Goal: Communication & Community: Answer question/provide support

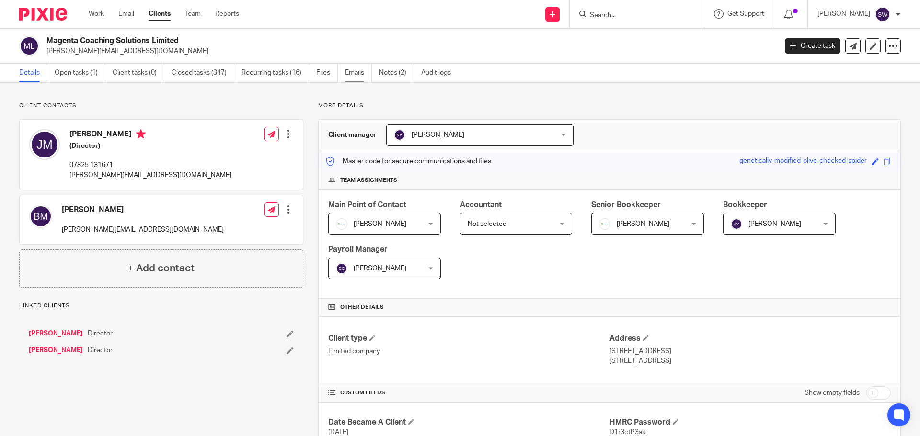
click at [356, 70] on link "Emails" at bounding box center [358, 73] width 27 height 19
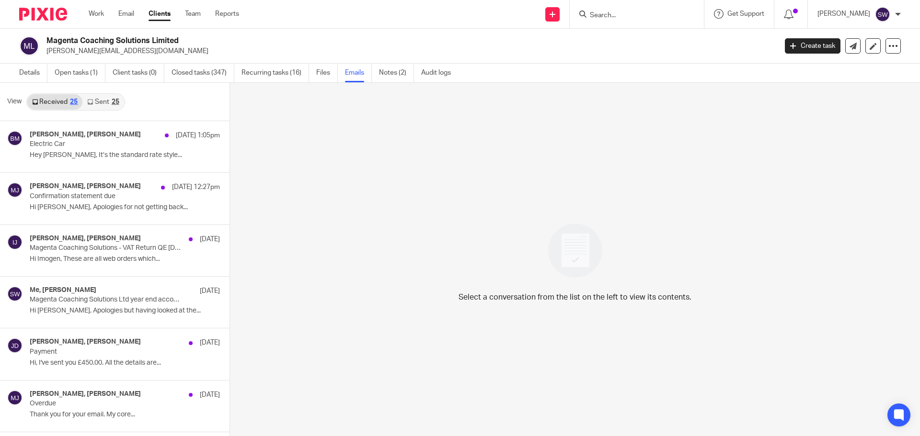
click at [103, 100] on link "Sent 25" at bounding box center [102, 101] width 41 height 15
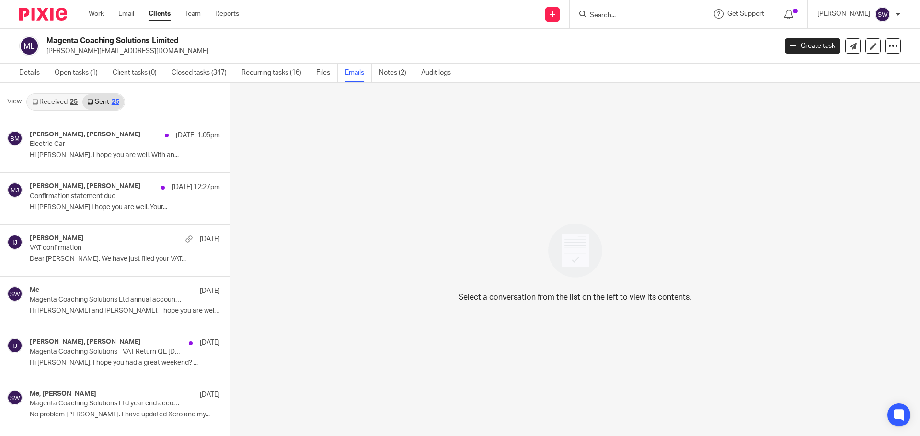
scroll to position [1, 0]
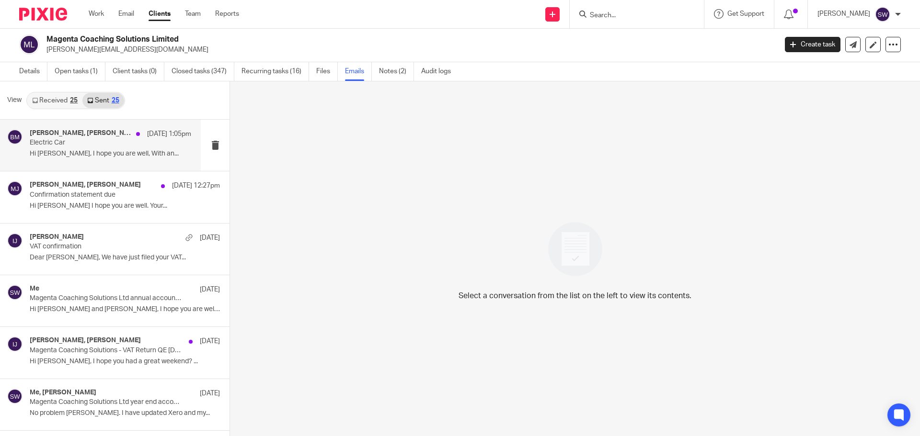
click at [70, 131] on h4 "Bevis Moynan, Karl Newman" at bounding box center [81, 133] width 102 height 8
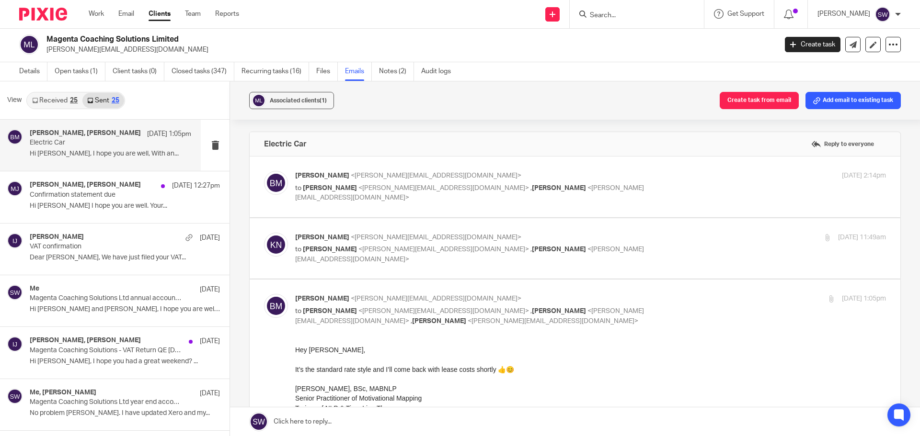
scroll to position [0, 0]
click at [628, 171] on p "Bevis Moynan <bevis@magentacs.co.uk>" at bounding box center [492, 176] width 394 height 10
checkbox input "true"
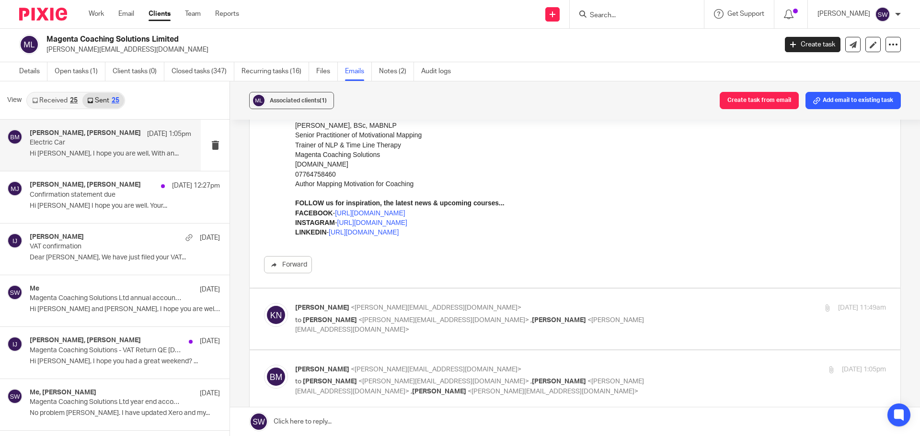
scroll to position [240, 0]
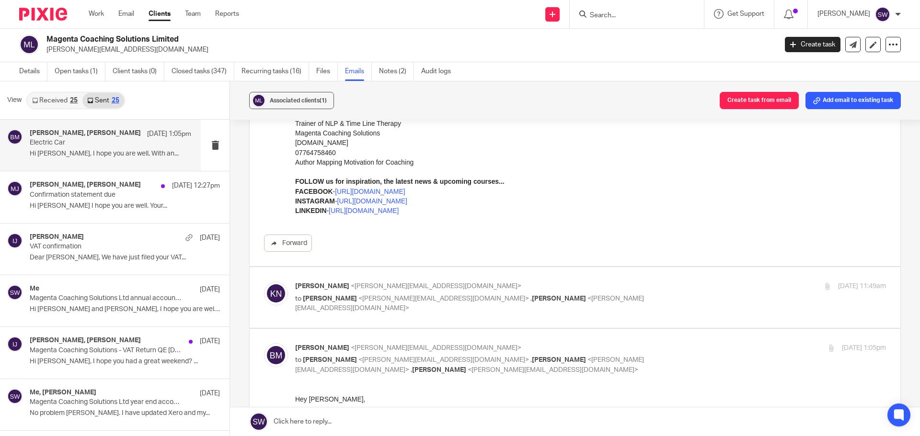
click at [623, 290] on p "Karl Newman <karl@infinity-accounting.co.uk>" at bounding box center [492, 287] width 394 height 10
checkbox input "true"
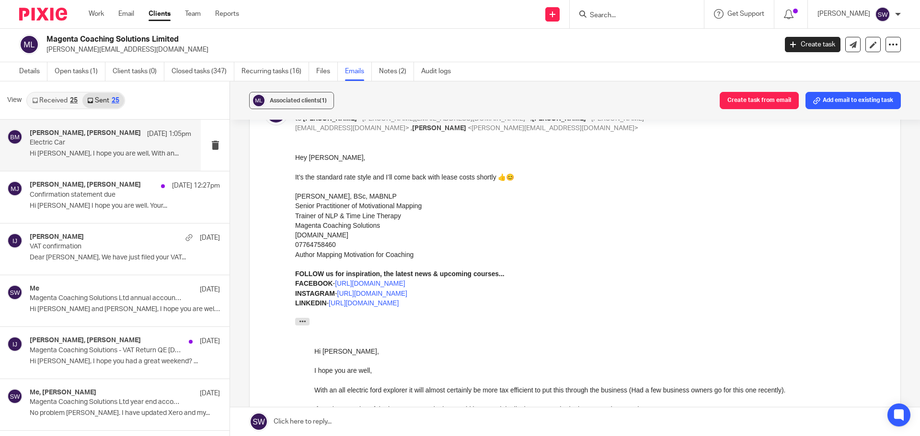
scroll to position [1102, 0]
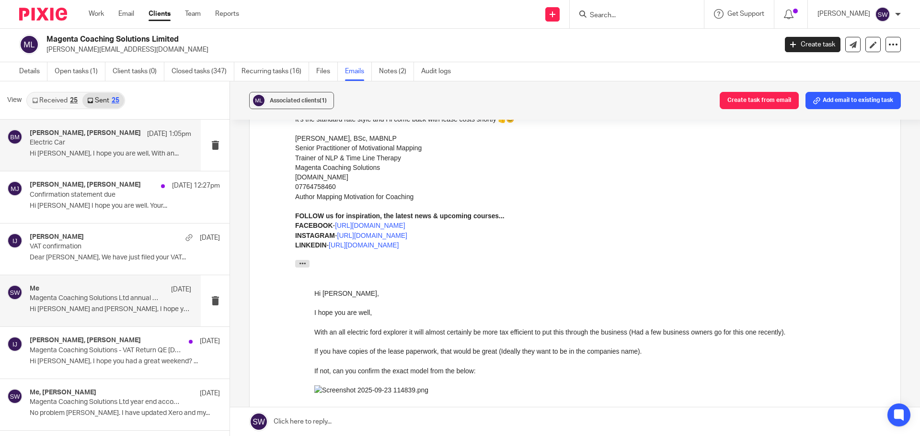
click at [94, 301] on p "Magenta Coaching Solutions Ltd annual accounts year ended 28 February 2025" at bounding box center [94, 299] width 129 height 8
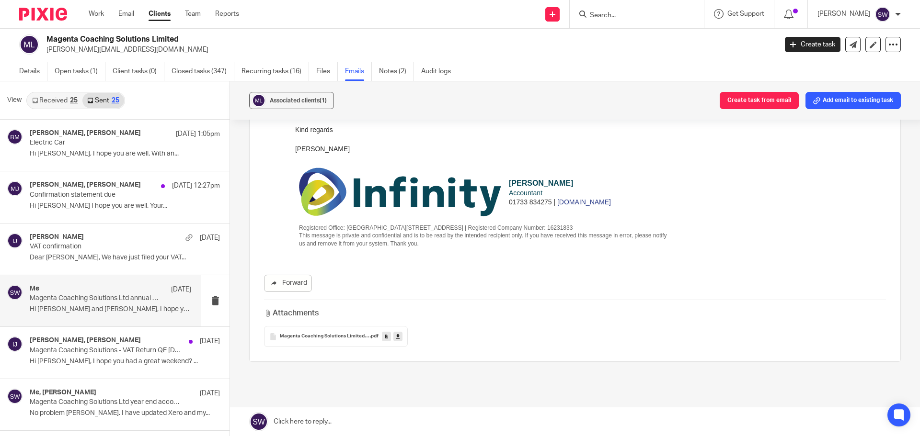
scroll to position [192, 0]
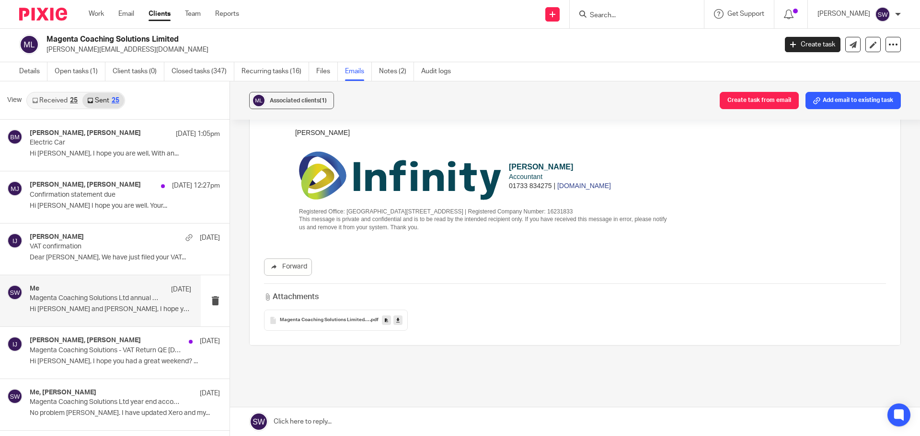
click at [397, 317] on icon at bounding box center [397, 320] width 3 height 7
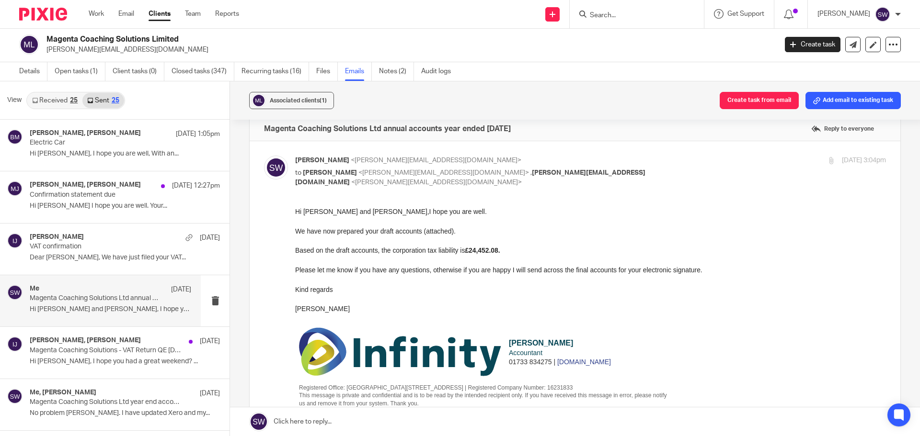
scroll to position [0, 0]
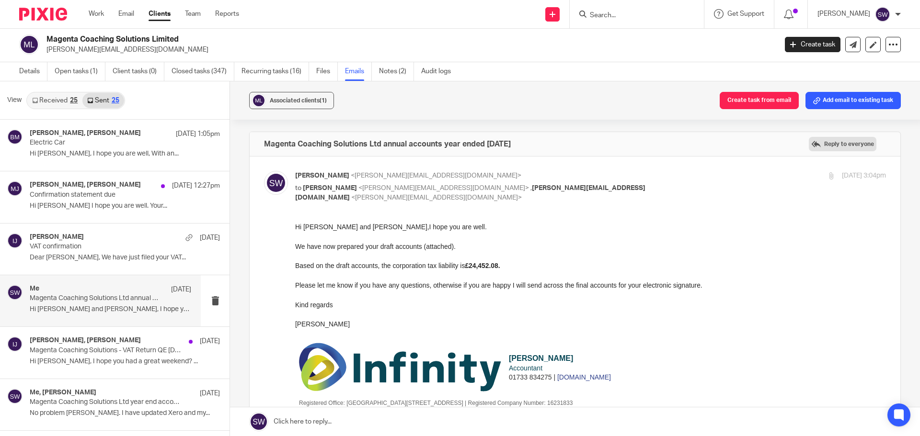
click at [836, 144] on label "Reply to everyone" at bounding box center [843, 144] width 68 height 14
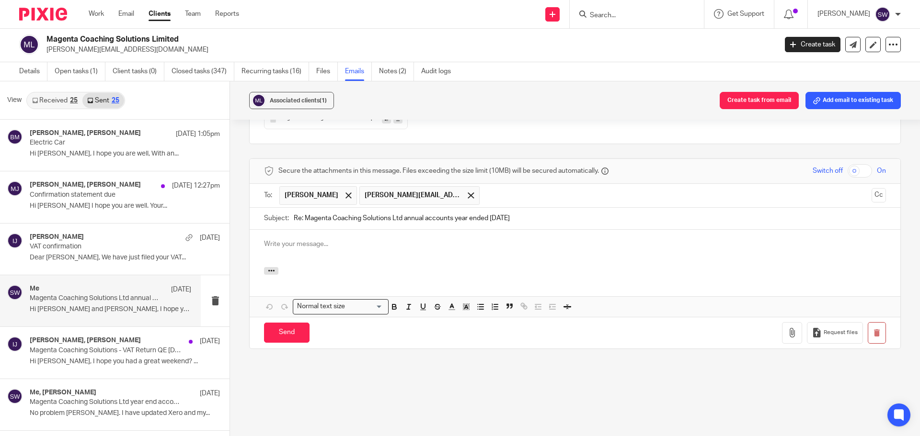
click at [301, 245] on p at bounding box center [575, 245] width 622 height 10
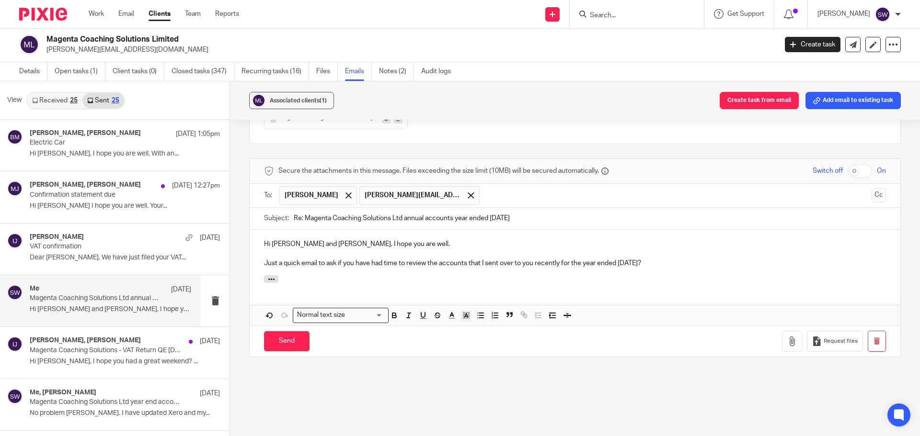
click at [695, 268] on p "Just a quick email to ask if you have had time to review the accounts that I se…" at bounding box center [575, 264] width 622 height 10
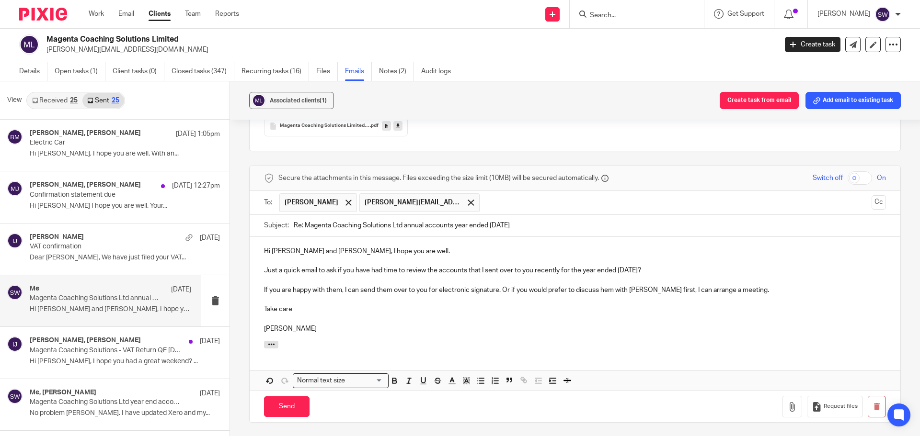
scroll to position [402, 0]
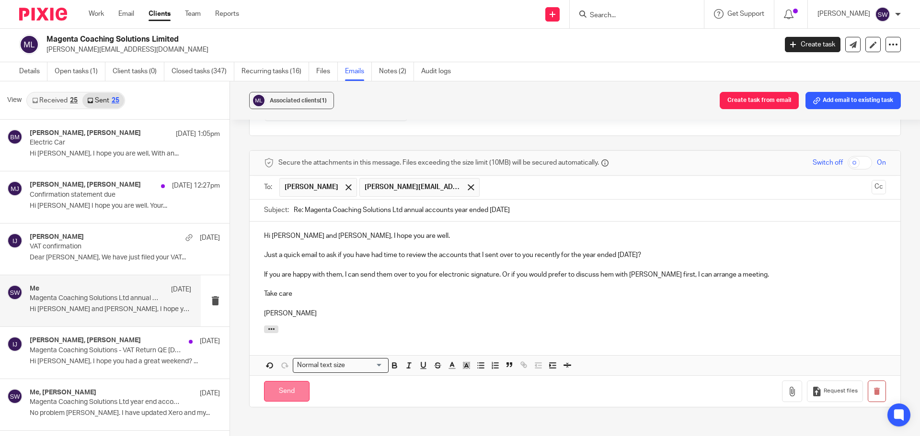
click at [282, 394] on input "Send" at bounding box center [287, 391] width 46 height 21
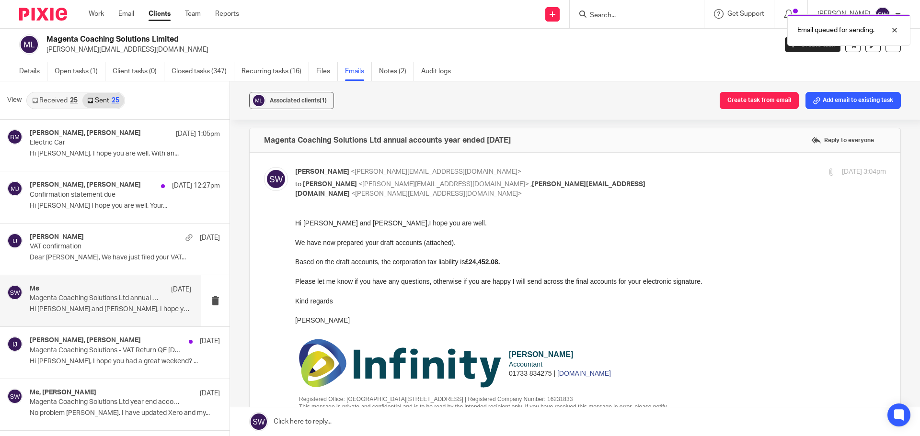
scroll to position [0, 0]
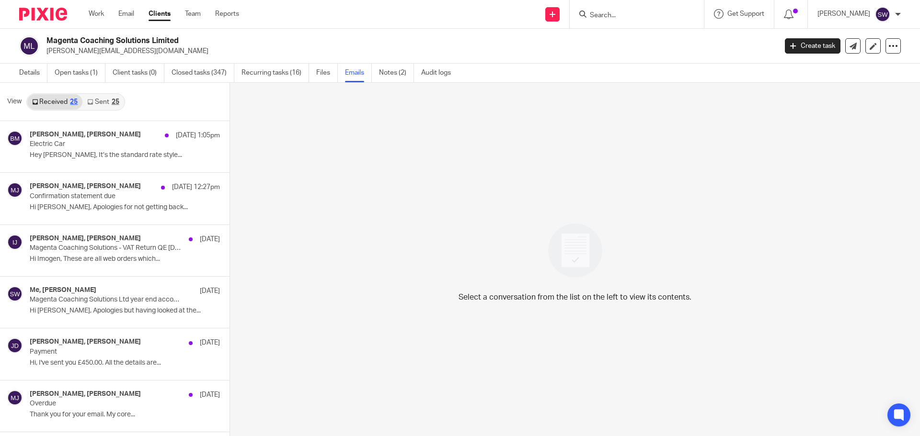
click at [94, 103] on link "Sent 25" at bounding box center [102, 101] width 41 height 15
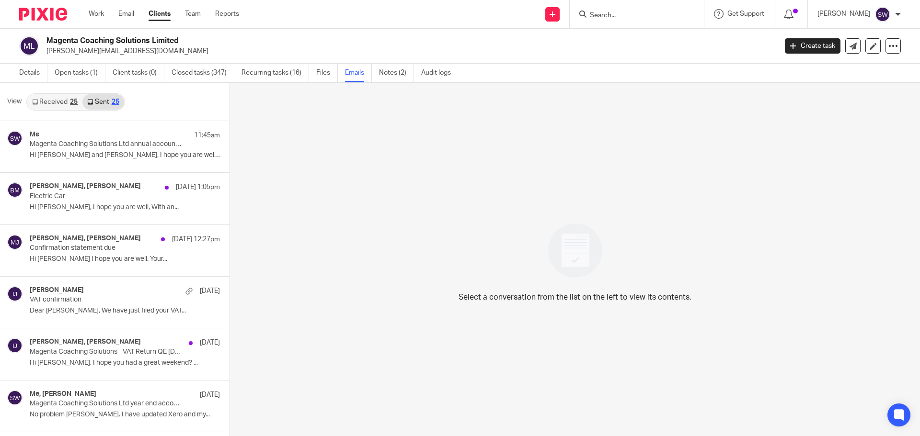
scroll to position [1, 0]
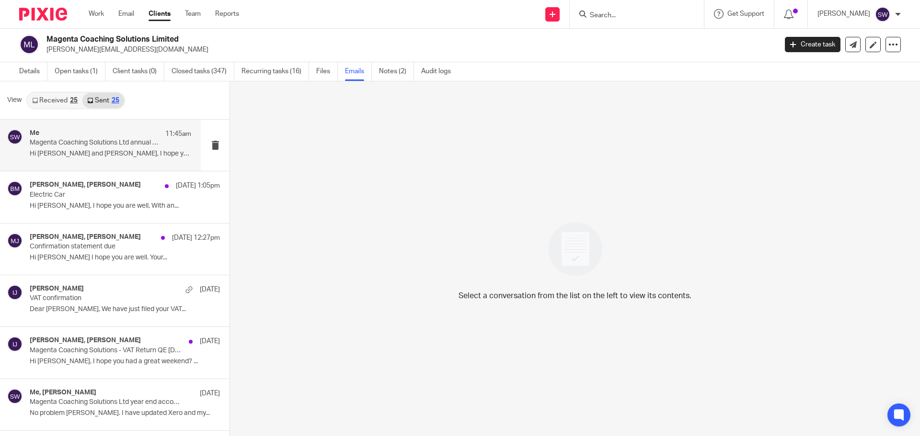
click at [82, 149] on div "Me 11:45am Magenta Coaching Solutions Ltd annual accounts year ended [DATE] Hi …" at bounding box center [110, 145] width 161 height 32
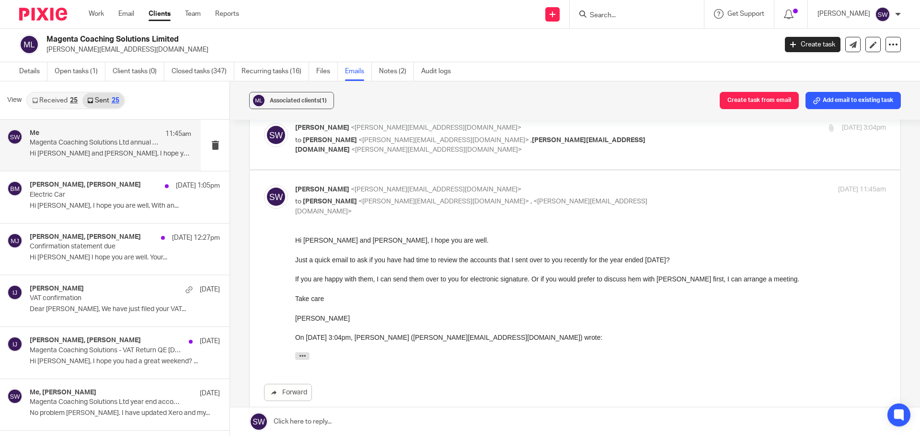
scroll to position [0, 0]
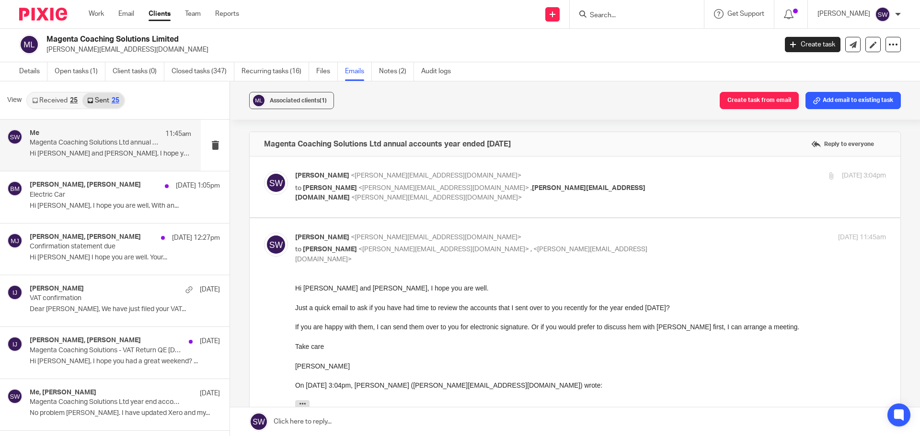
click at [616, 11] on input "Search" at bounding box center [632, 15] width 86 height 9
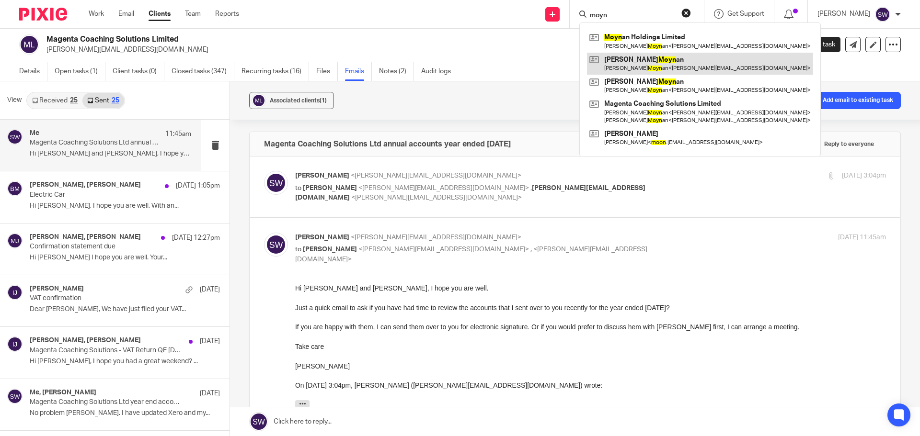
type input "moyn"
click at [647, 59] on link at bounding box center [700, 64] width 226 height 22
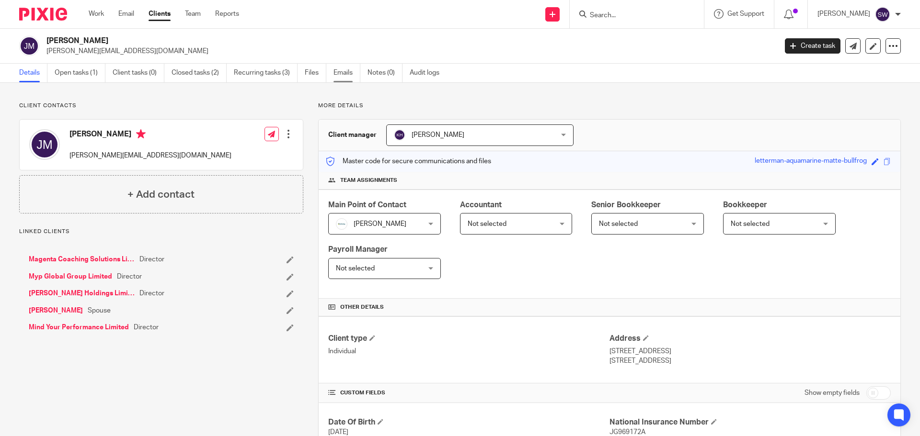
click at [347, 74] on link "Emails" at bounding box center [346, 73] width 27 height 19
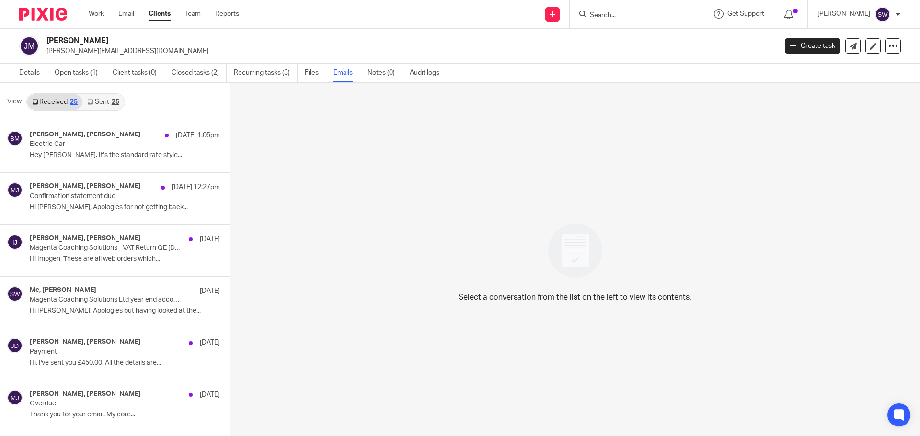
click at [98, 100] on link "Sent 25" at bounding box center [102, 101] width 41 height 15
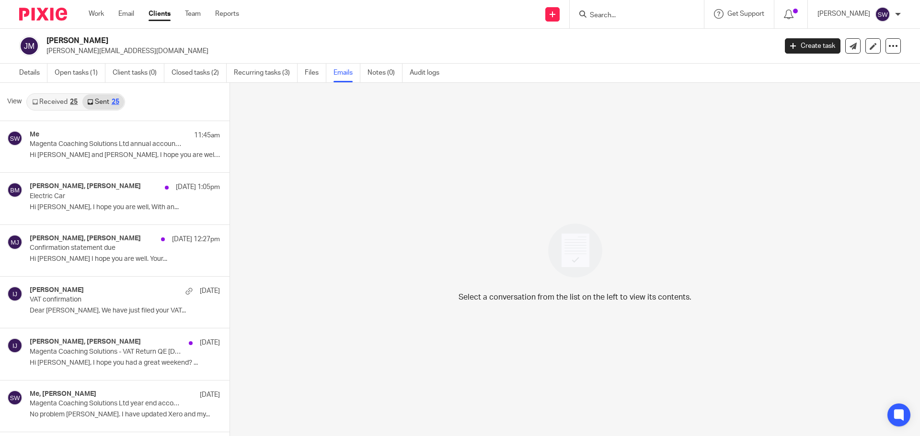
scroll to position [1, 0]
click at [614, 18] on input "Search" at bounding box center [632, 15] width 86 height 9
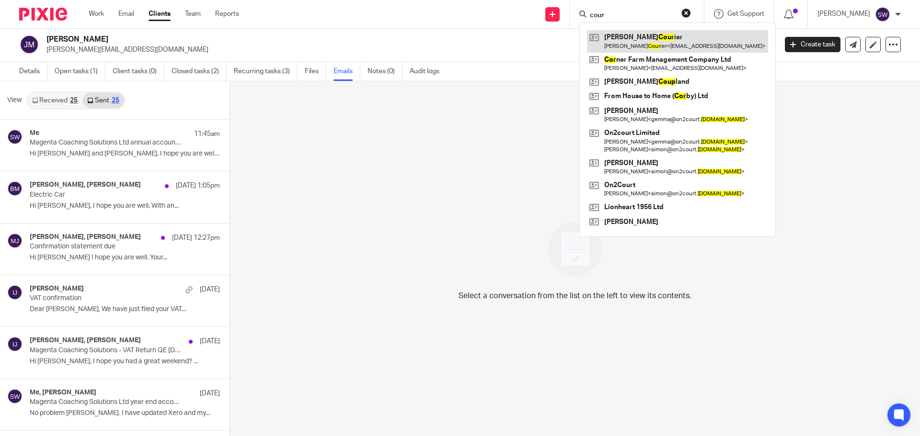
type input "cour"
click at [635, 40] on link at bounding box center [677, 41] width 181 height 22
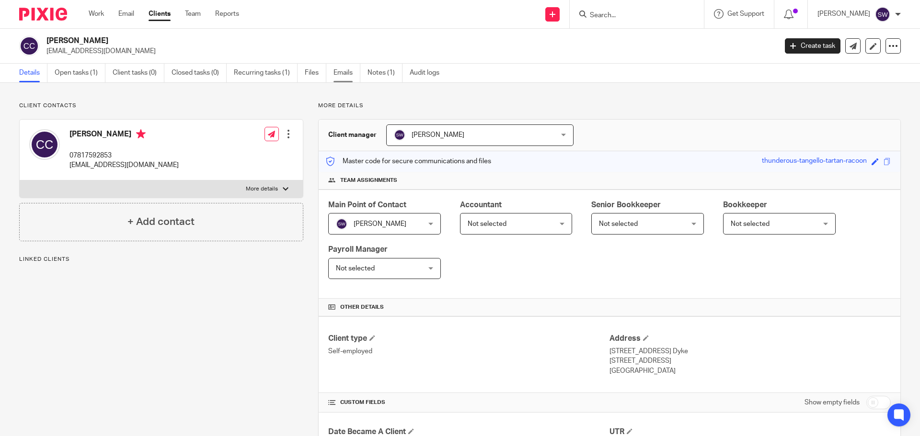
click at [344, 70] on link "Emails" at bounding box center [346, 73] width 27 height 19
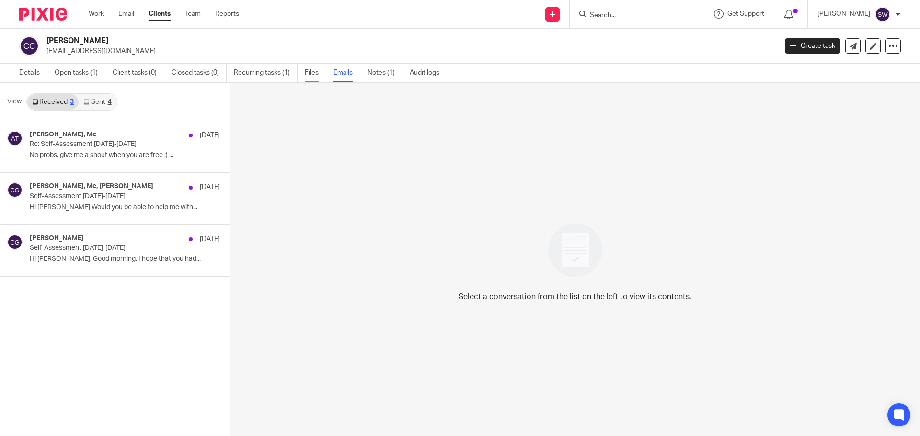
click at [311, 73] on link "Files" at bounding box center [316, 73] width 22 height 19
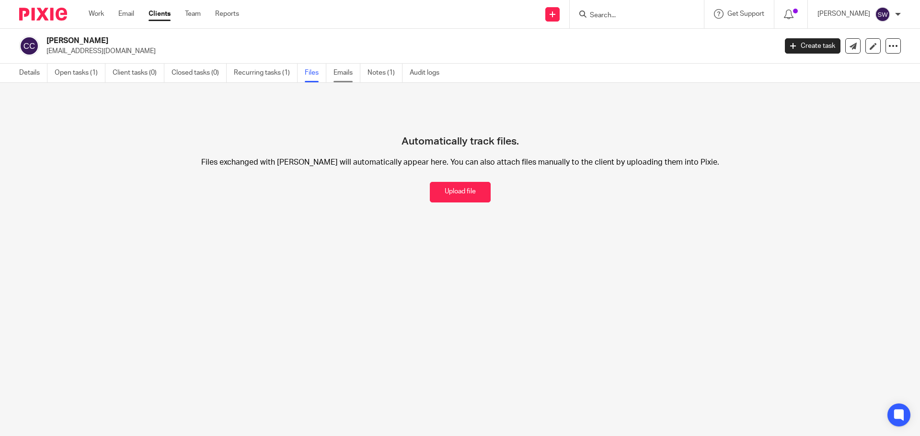
click at [343, 73] on link "Emails" at bounding box center [346, 73] width 27 height 19
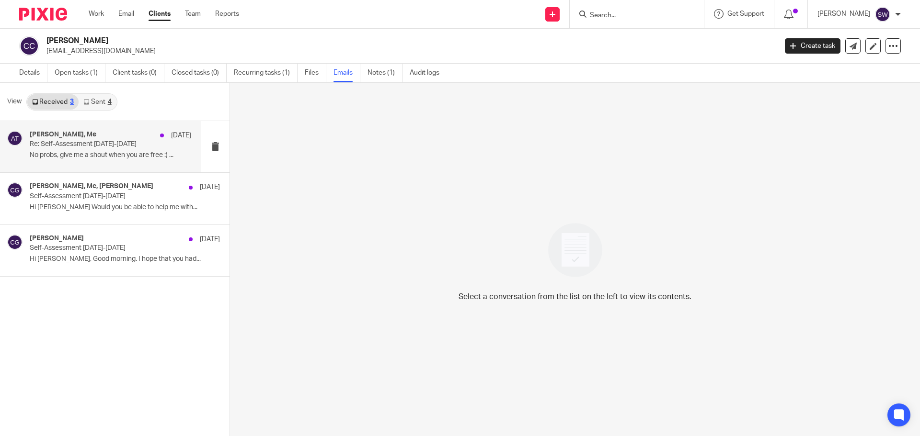
click at [69, 154] on p "No probs, give me a shout when you are free :) ..." at bounding box center [110, 155] width 161 height 8
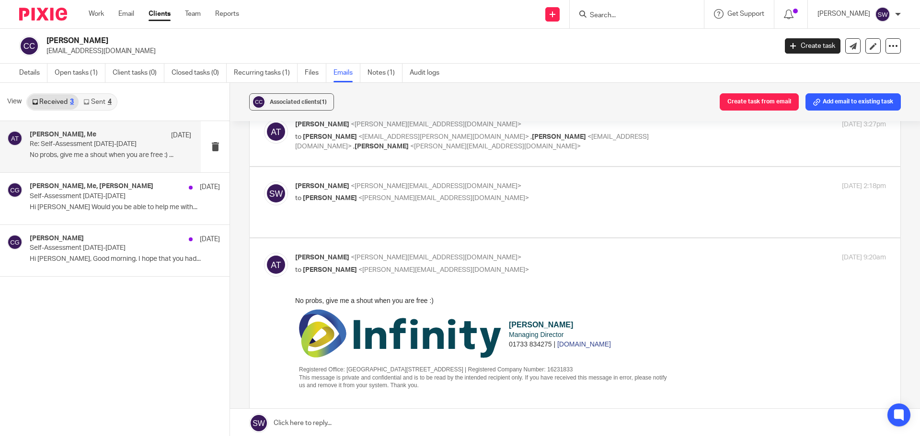
scroll to position [36, 0]
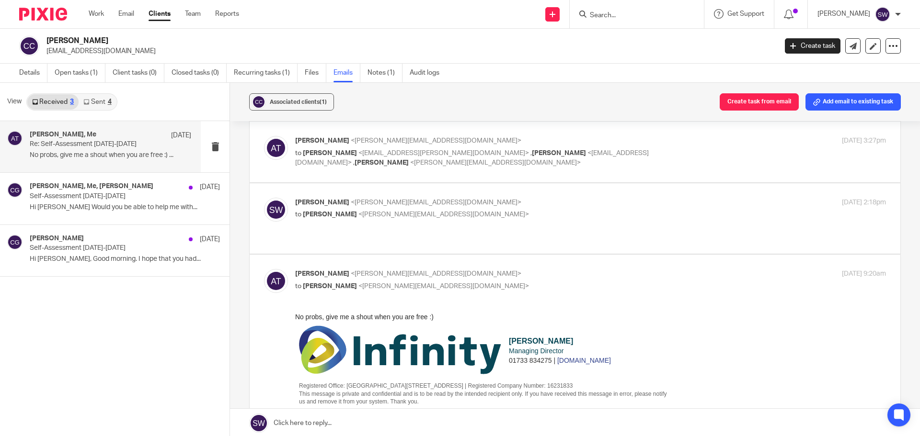
click at [484, 223] on div "Sarah Wills <sarah@infinity-accounting.co.uk> to Aimee Tamburrini <aimee@infini…" at bounding box center [575, 219] width 622 height 42
click at [488, 215] on p "to Aimee Tamburrini <aimee@infinity-accounting.co.uk>" at bounding box center [492, 215] width 394 height 10
checkbox input "true"
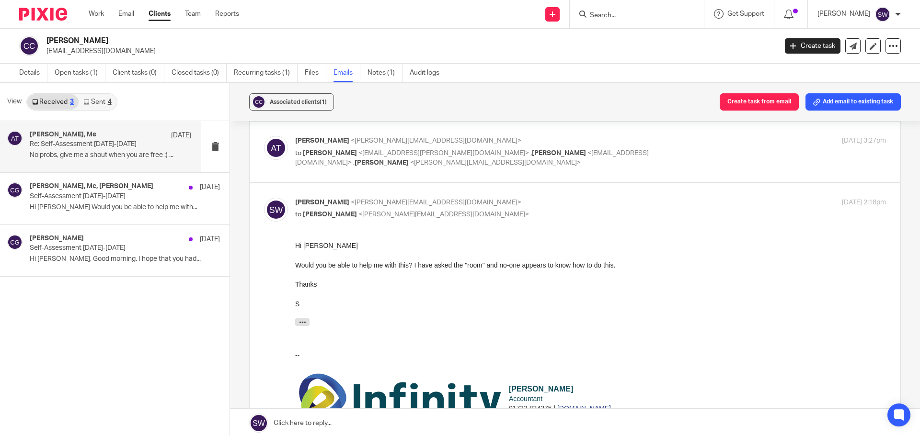
scroll to position [0, 0]
click at [646, 147] on div "Aimee Tamburrini <aimee@infinity-accounting.co.uk> to Christy Gao <gao.christy@…" at bounding box center [492, 152] width 394 height 32
checkbox input "true"
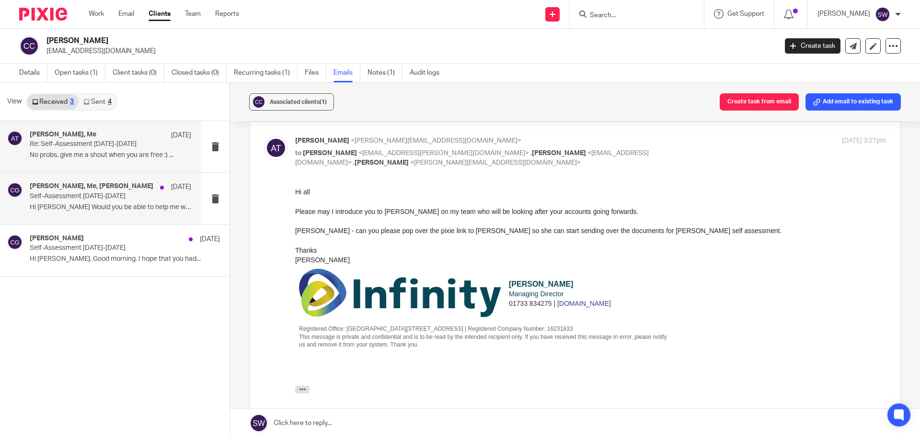
click at [89, 194] on p "Self-Assessment 2024-2025" at bounding box center [94, 197] width 129 height 8
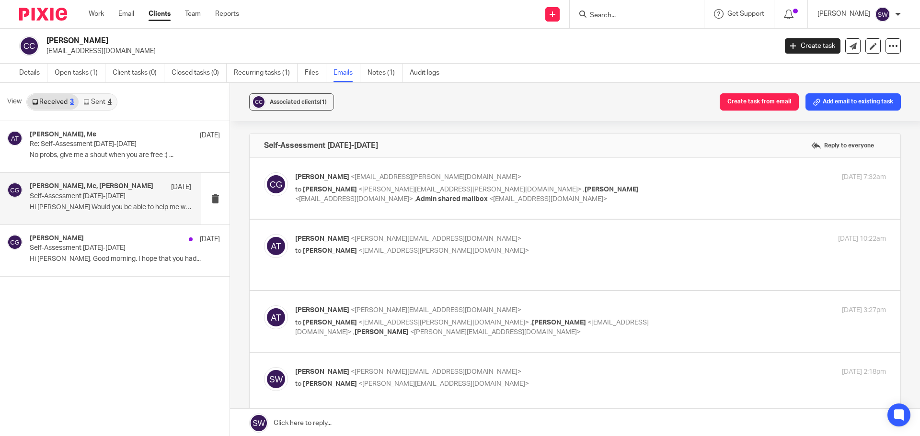
click at [89, 101] on icon at bounding box center [86, 102] width 6 height 6
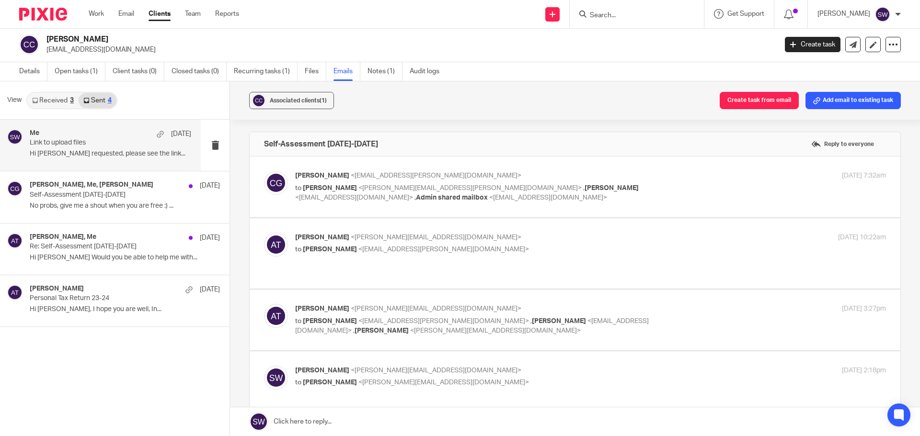
click at [65, 142] on p "Link to upload files" at bounding box center [94, 143] width 129 height 8
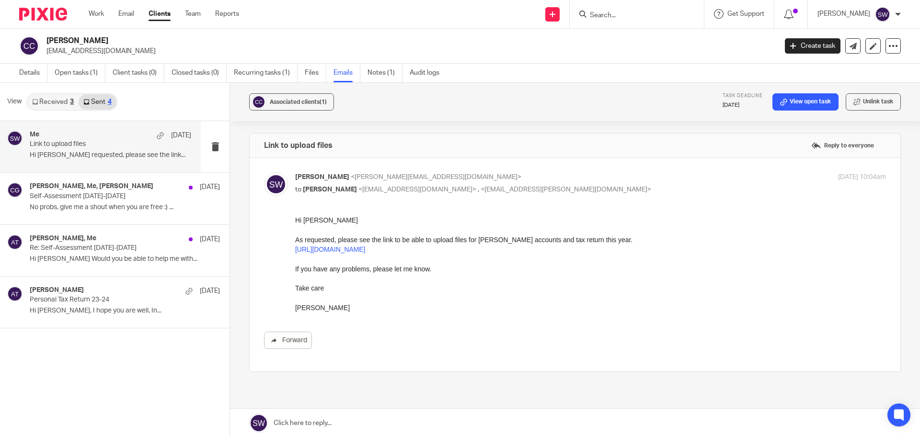
scroll to position [0, 0]
click at [632, 19] on input "Search" at bounding box center [632, 15] width 86 height 9
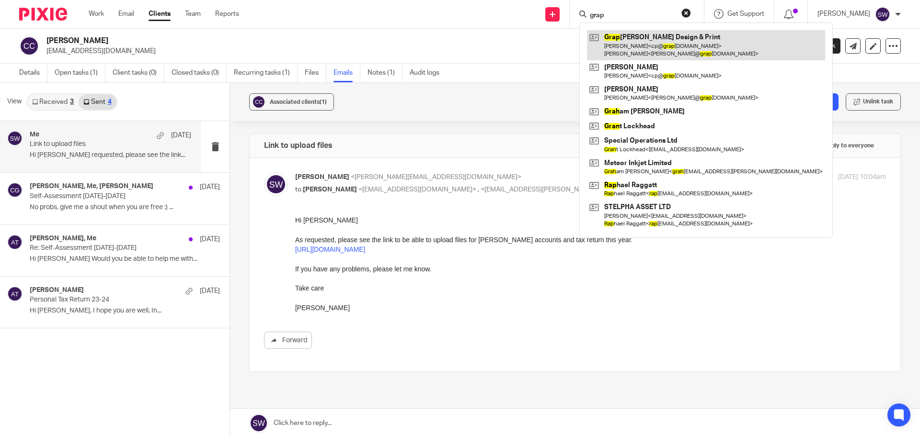
type input "grap"
click at [638, 39] on link at bounding box center [706, 45] width 238 height 30
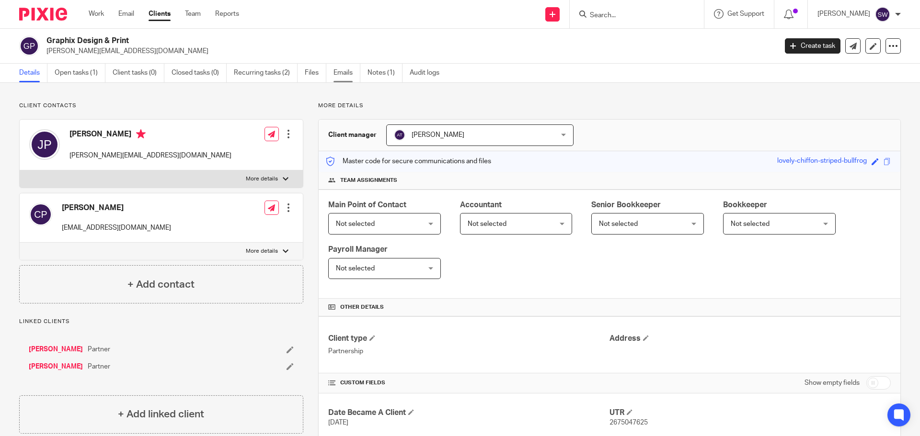
click at [343, 72] on link "Emails" at bounding box center [346, 73] width 27 height 19
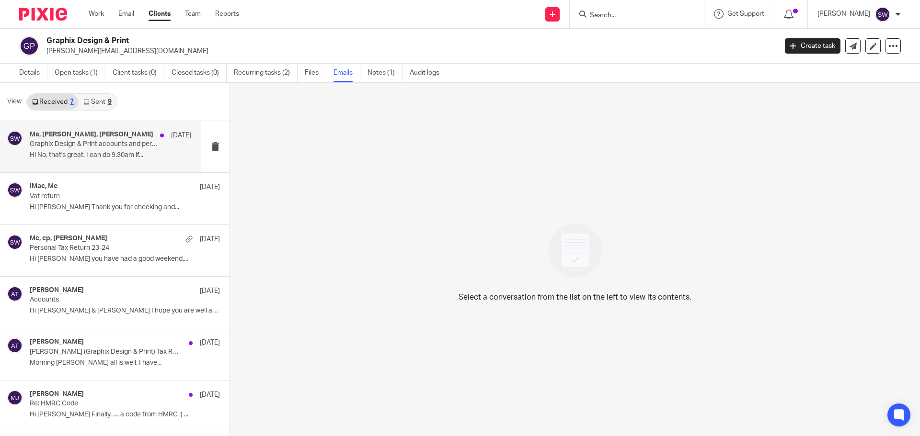
click at [66, 150] on div "Me, [PERSON_NAME], [PERSON_NAME] [DATE] Graphix Design & Print accounts and per…" at bounding box center [110, 147] width 161 height 32
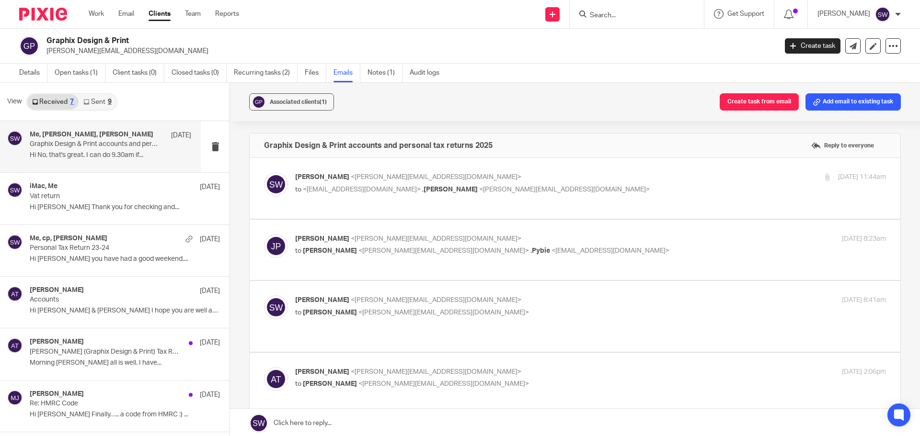
click at [549, 178] on p "[PERSON_NAME] <[PERSON_NAME][EMAIL_ADDRESS][DOMAIN_NAME]>" at bounding box center [492, 177] width 394 height 10
checkbox input "true"
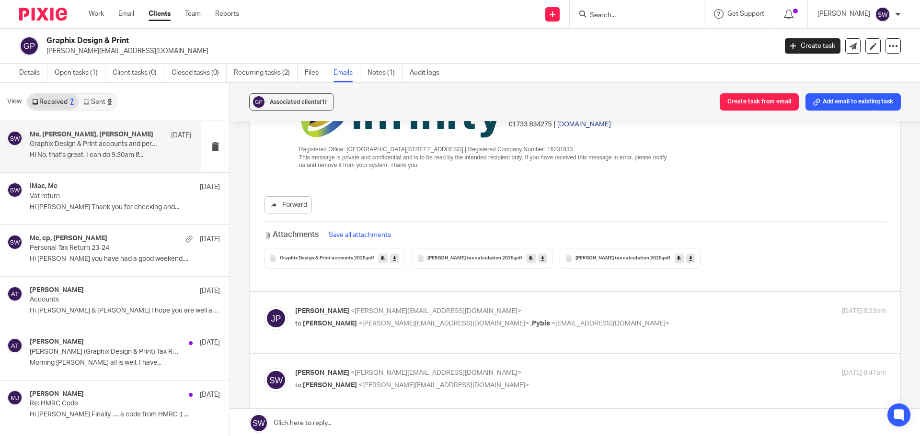
scroll to position [479, 0]
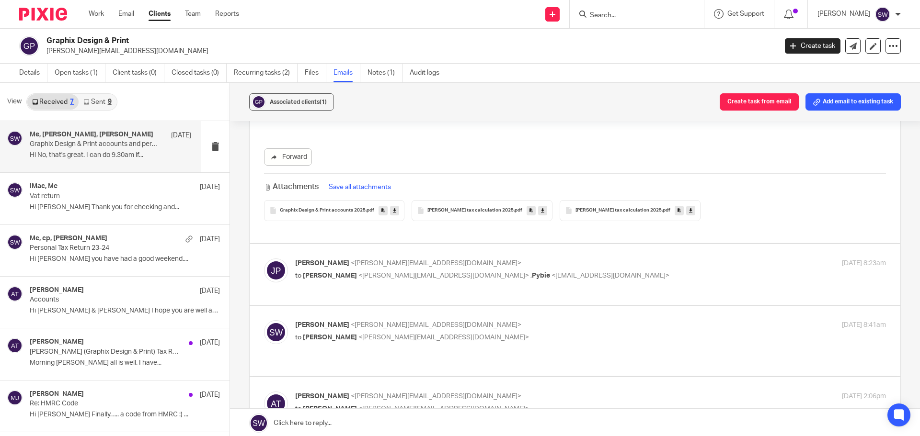
click at [597, 271] on p "to [PERSON_NAME] <[PERSON_NAME][EMAIL_ADDRESS][DOMAIN_NAME]> , Pybie <[EMAIL_AD…" at bounding box center [492, 276] width 394 height 10
checkbox input "true"
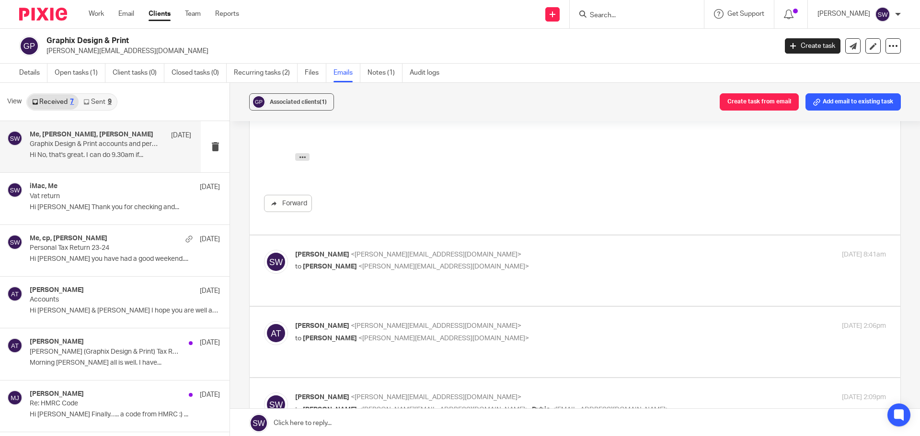
scroll to position [767, 0]
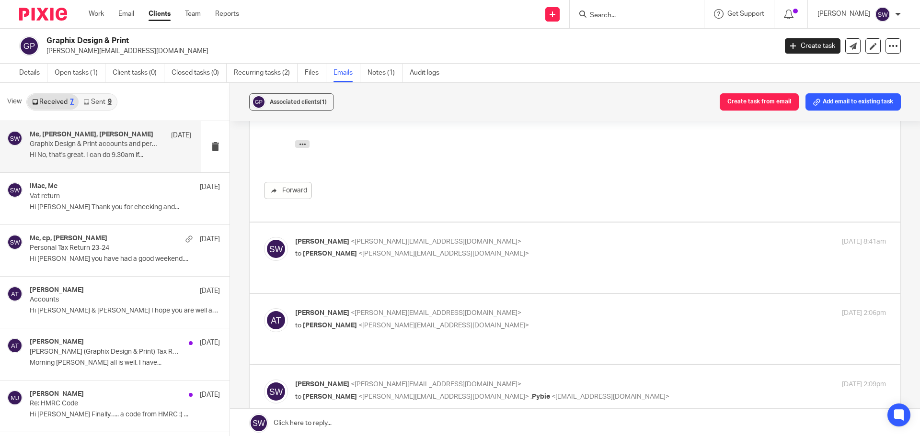
click at [598, 249] on p "to [PERSON_NAME] <[PERSON_NAME][EMAIL_ADDRESS][DOMAIN_NAME]>" at bounding box center [492, 254] width 394 height 10
checkbox input "true"
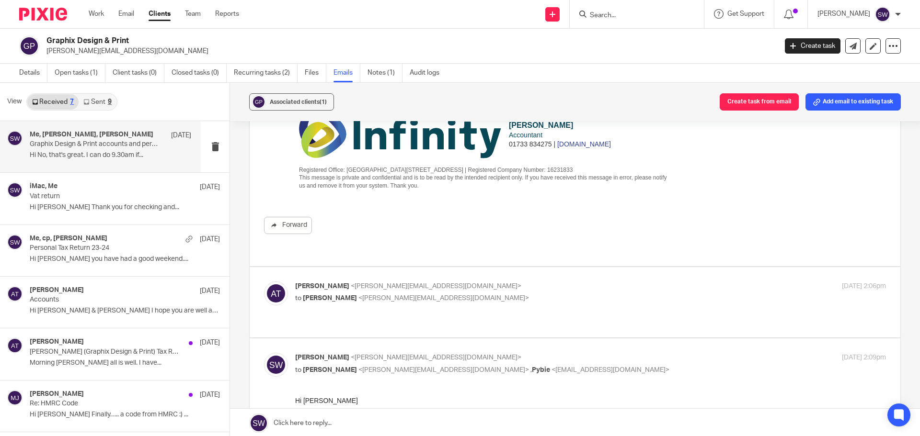
scroll to position [1102, 0]
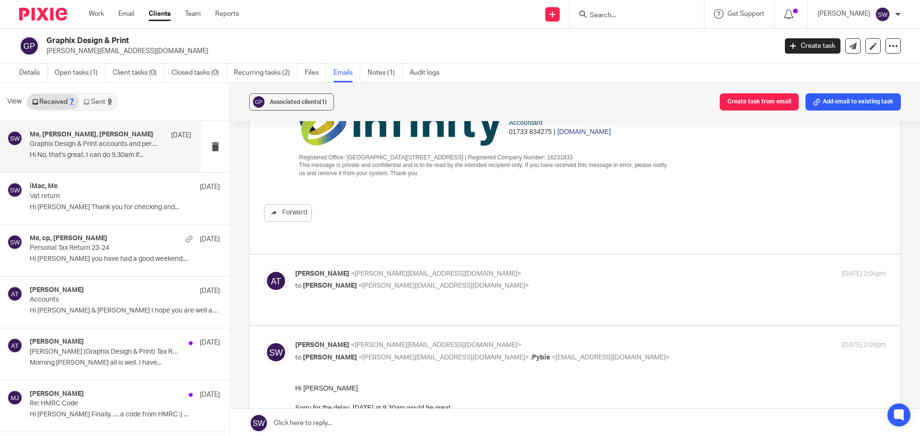
click at [601, 269] on p "[PERSON_NAME] <[PERSON_NAME][EMAIL_ADDRESS][DOMAIN_NAME]>" at bounding box center [492, 274] width 394 height 10
checkbox input "true"
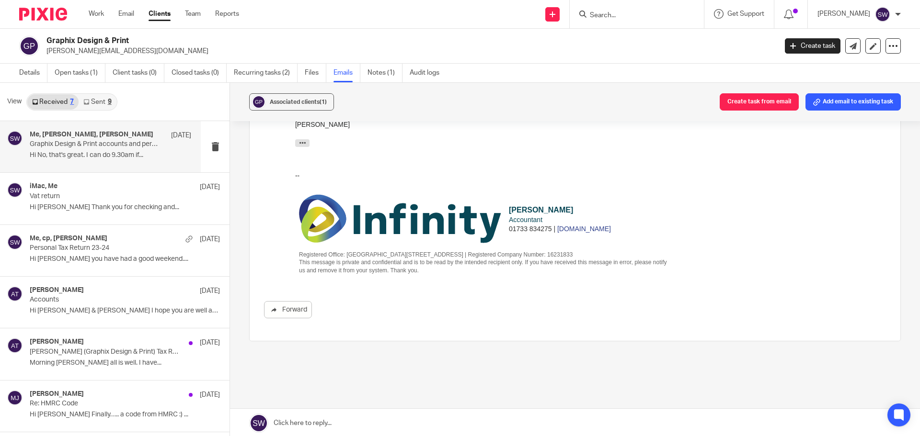
scroll to position [1692, 0]
click at [66, 195] on p "Vat return" at bounding box center [94, 197] width 129 height 8
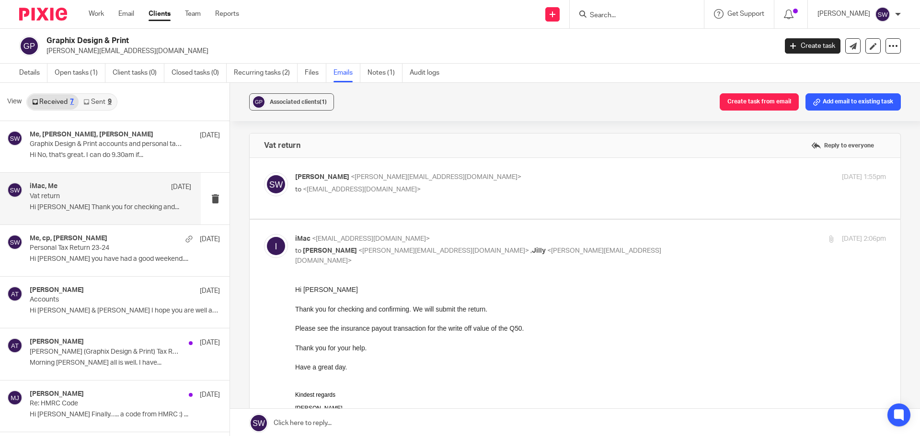
scroll to position [0, 0]
click at [471, 188] on p "to <[EMAIL_ADDRESS][DOMAIN_NAME]>" at bounding box center [492, 190] width 394 height 10
checkbox input "true"
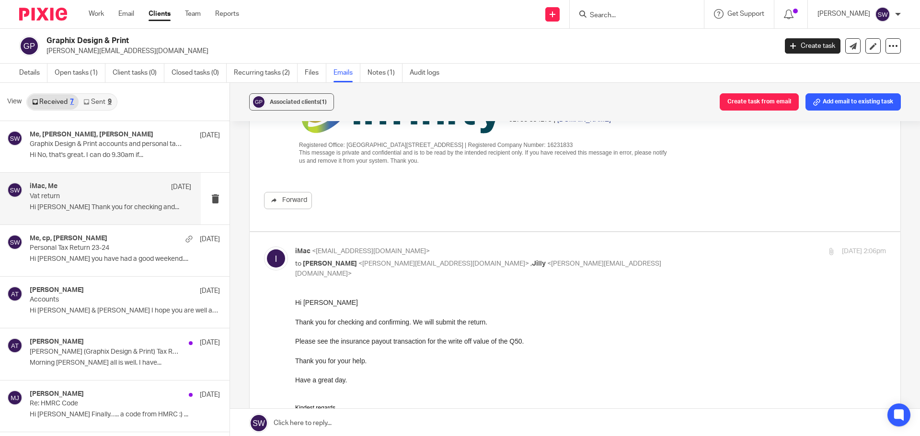
scroll to position [240, 0]
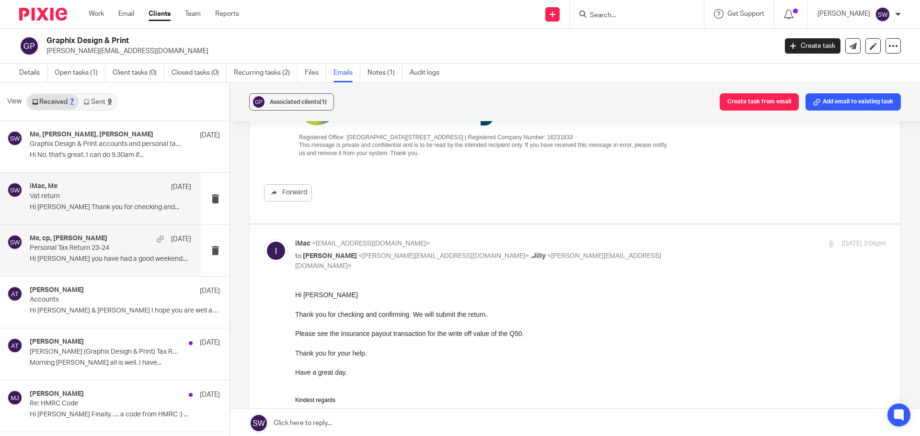
click at [92, 249] on p "Personal Tax Return 23-24" at bounding box center [94, 248] width 129 height 8
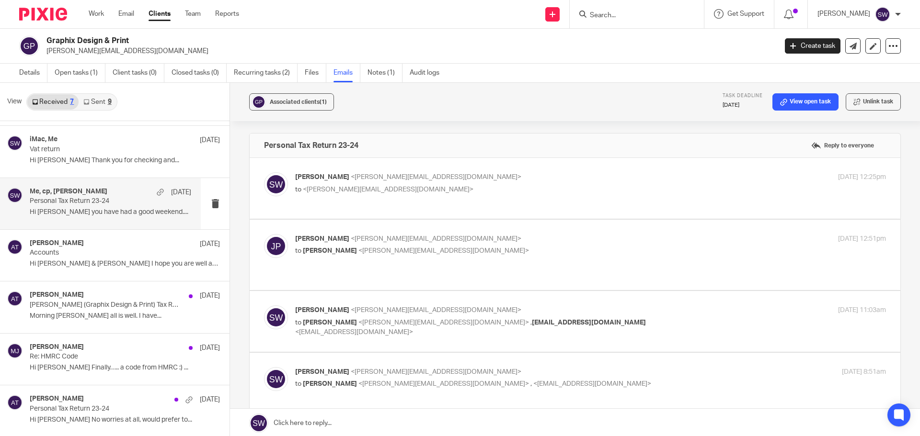
scroll to position [1, 0]
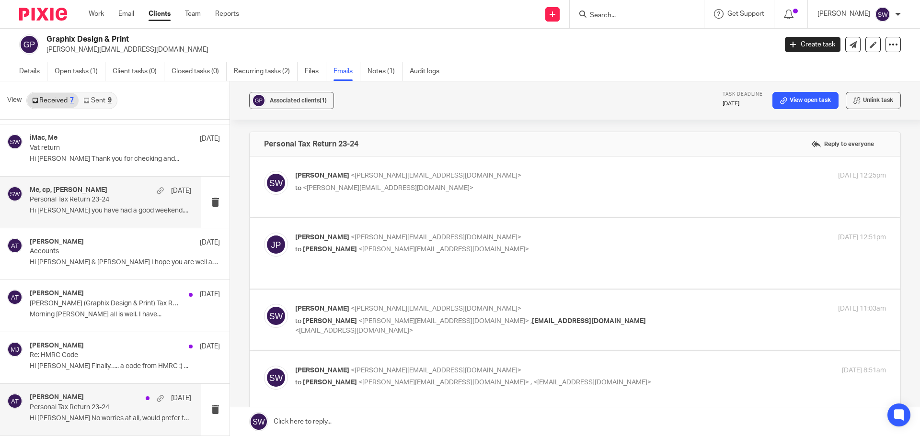
click at [98, 409] on p "Personal Tax Return 23-24" at bounding box center [94, 408] width 129 height 8
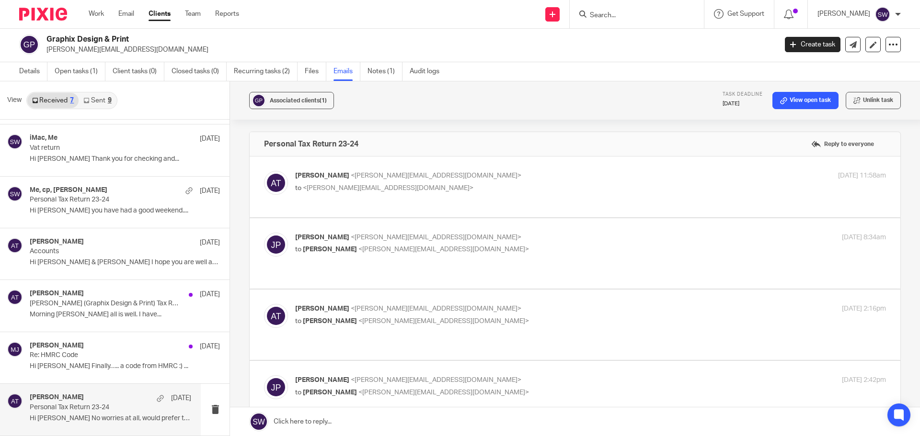
scroll to position [0, 0]
click at [490, 174] on p "[PERSON_NAME] <[PERSON_NAME][EMAIL_ADDRESS][DOMAIN_NAME]>" at bounding box center [492, 176] width 394 height 10
checkbox input "true"
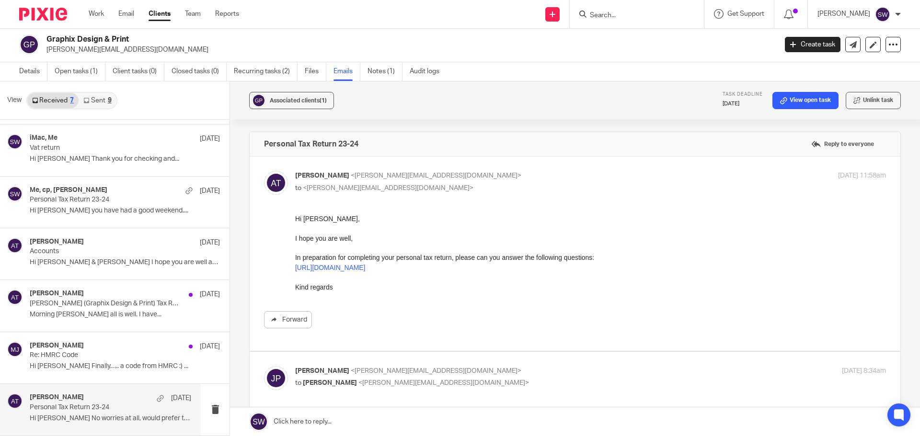
click at [95, 102] on link "Sent 9" at bounding box center [97, 100] width 37 height 15
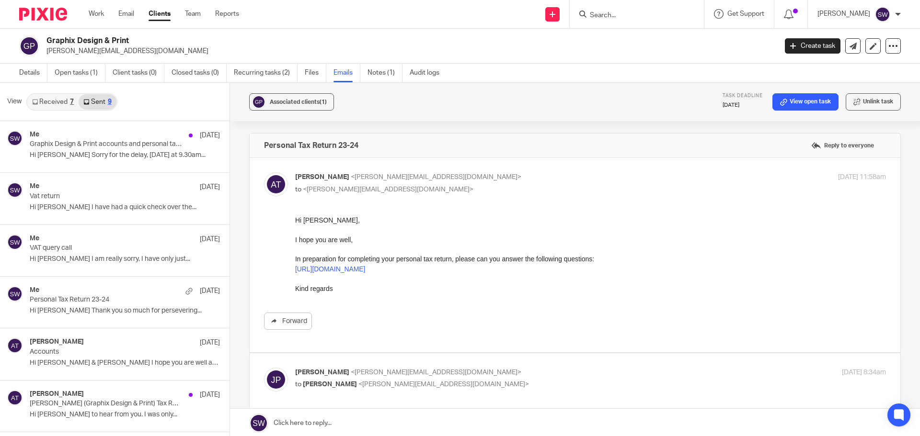
scroll to position [1, 0]
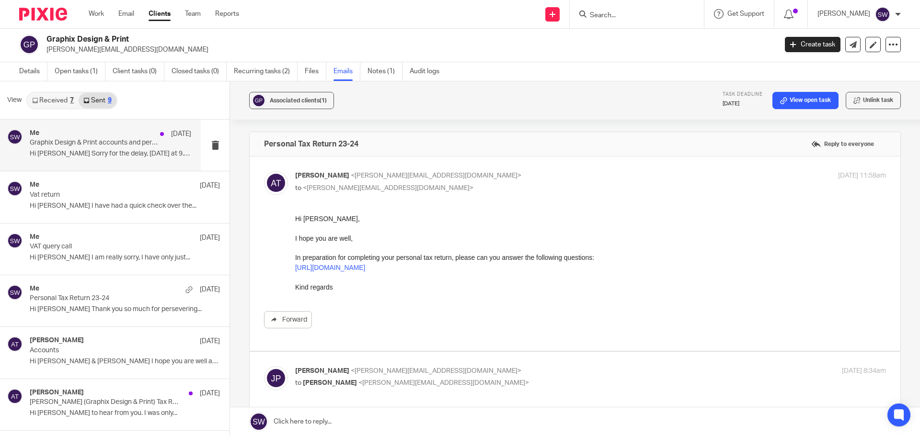
click at [101, 145] on p "Graphix Design & Print accounts and personal tax returns 2025" at bounding box center [94, 143] width 129 height 8
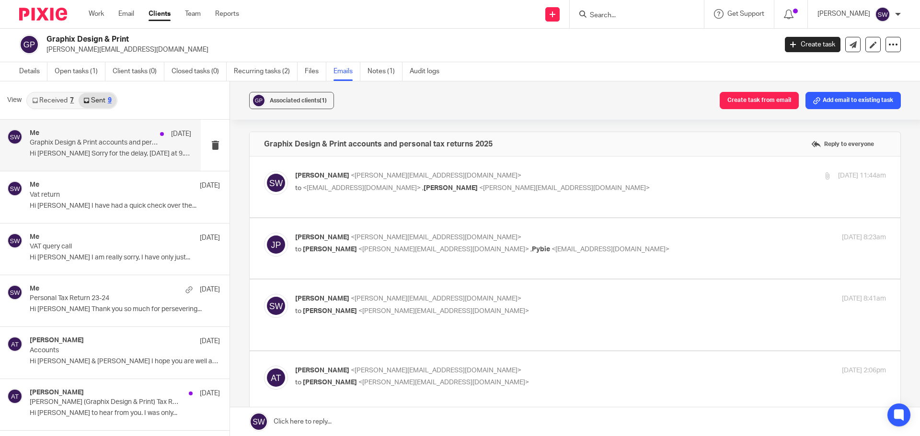
scroll to position [0, 0]
click at [577, 184] on p "to <[EMAIL_ADDRESS][DOMAIN_NAME]> , [PERSON_NAME] <[PERSON_NAME][EMAIL_ADDRESS]…" at bounding box center [492, 189] width 394 height 10
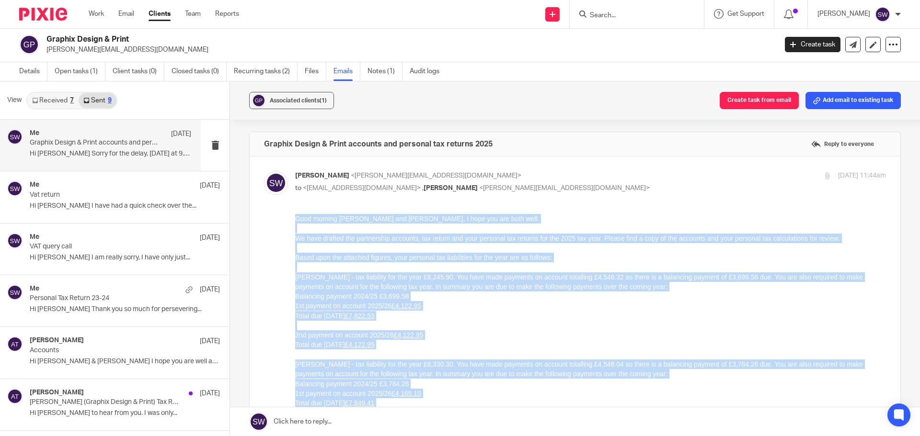
drag, startPoint x: 311, startPoint y: 504, endPoint x: 585, endPoint y: 435, distance: 282.1
click at [295, 220] on html "Good morning [PERSON_NAME] and [PERSON_NAME], I hope you are both well. We have…" at bounding box center [590, 410] width 591 height 393
copy div "Lore ipsumdo Sita con Adip, E sedd eiu tem inci utla. Et dolo magnaal eni admin…"
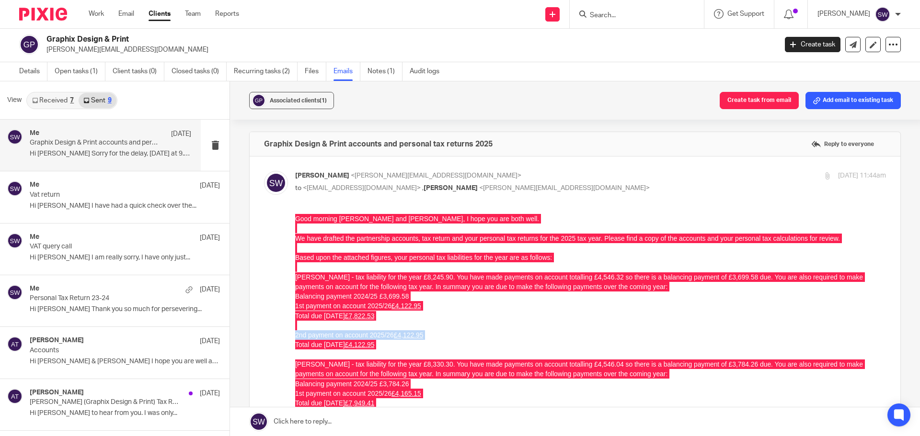
click at [658, 192] on p "to <[EMAIL_ADDRESS][DOMAIN_NAME]> , [PERSON_NAME] <[PERSON_NAME][EMAIL_ADDRESS]…" at bounding box center [492, 189] width 394 height 10
checkbox input "false"
